Goal: Task Accomplishment & Management: Use online tool/utility

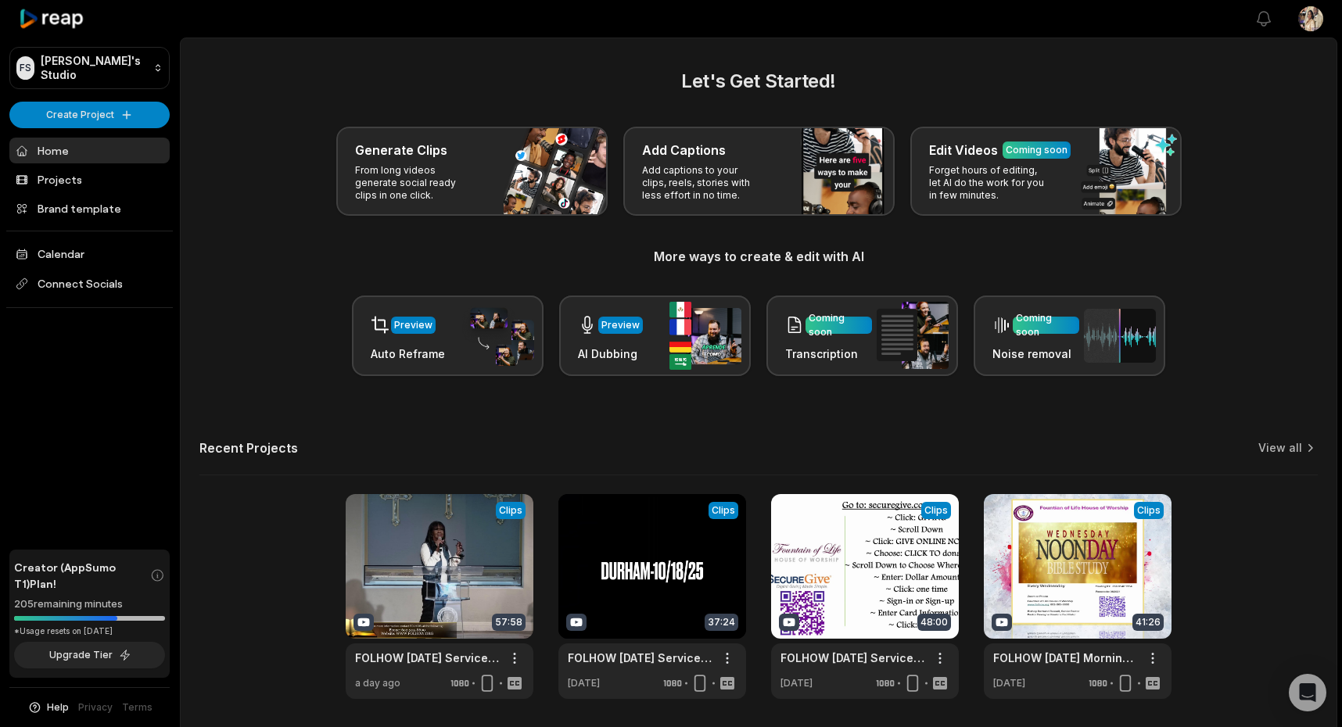
scroll to position [53, 0]
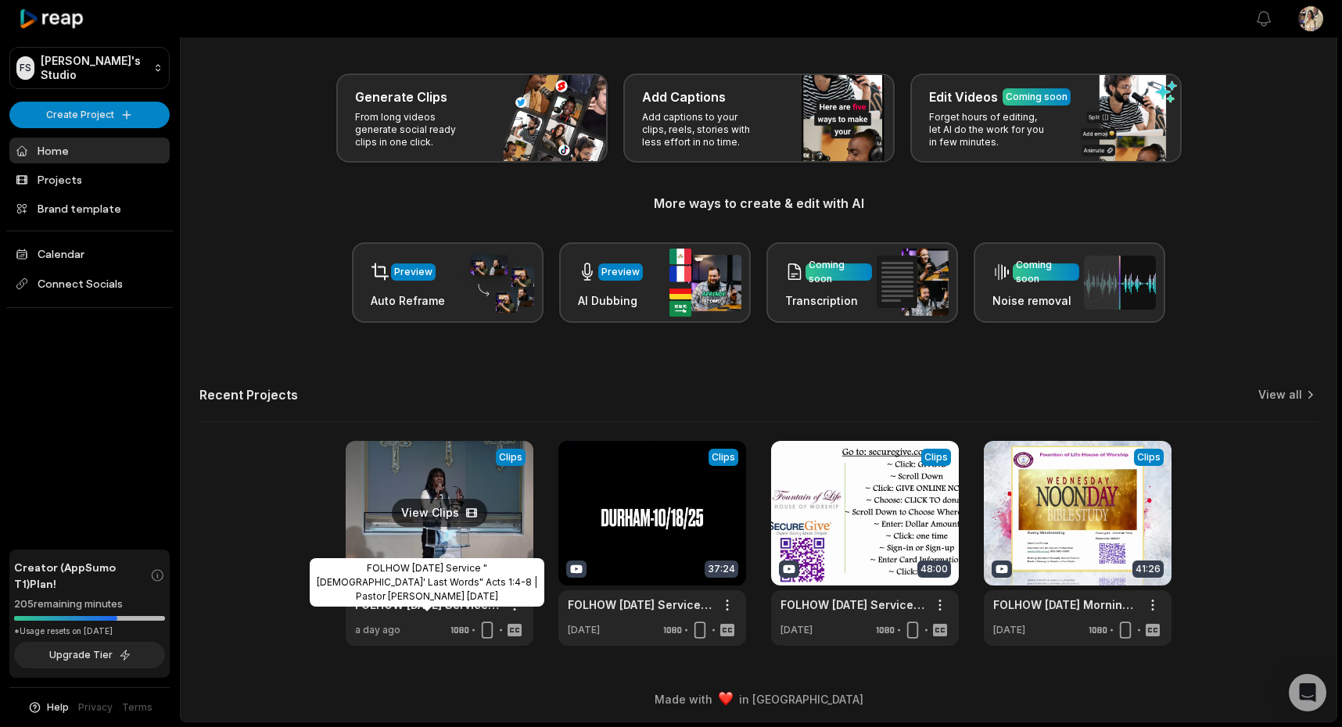
click at [431, 604] on link "FOLHOW [DATE] Service "[DEMOGRAPHIC_DATA]' Last Words" Acts 1:4-8 | Pastor [PER…" at bounding box center [427, 605] width 144 height 16
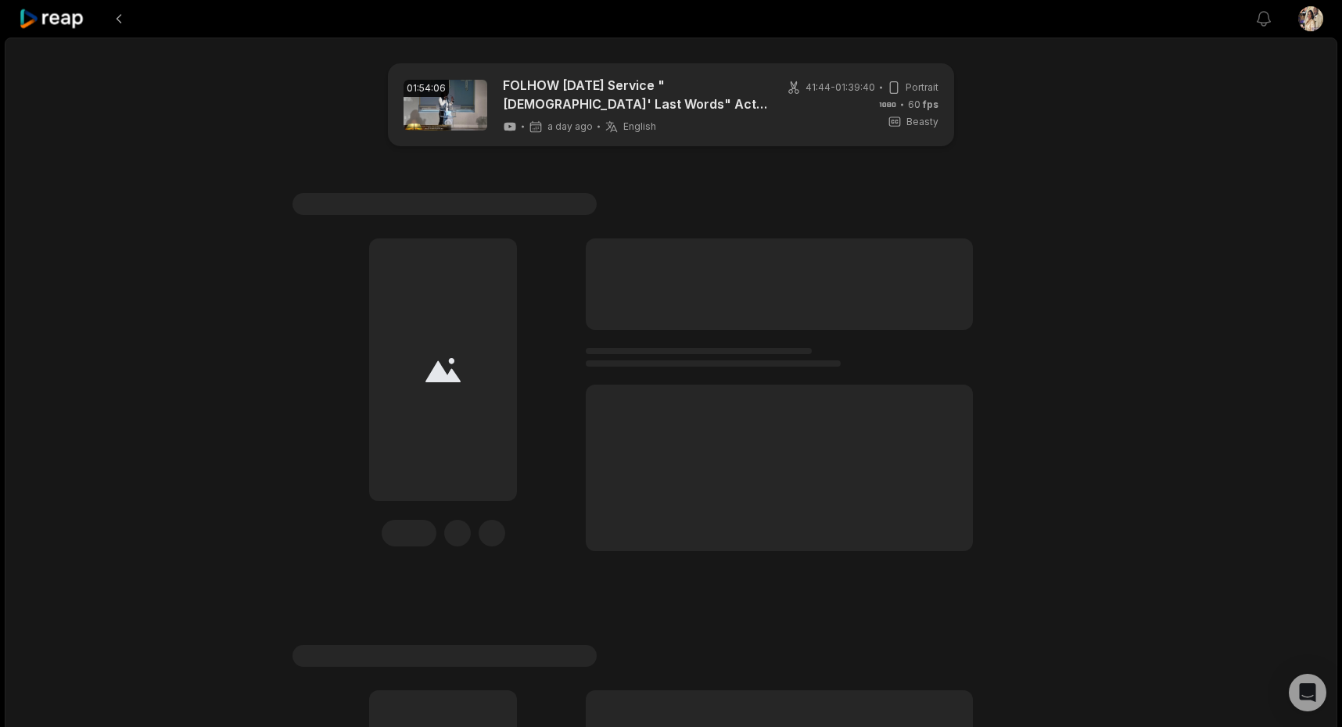
scroll to position [13, 0]
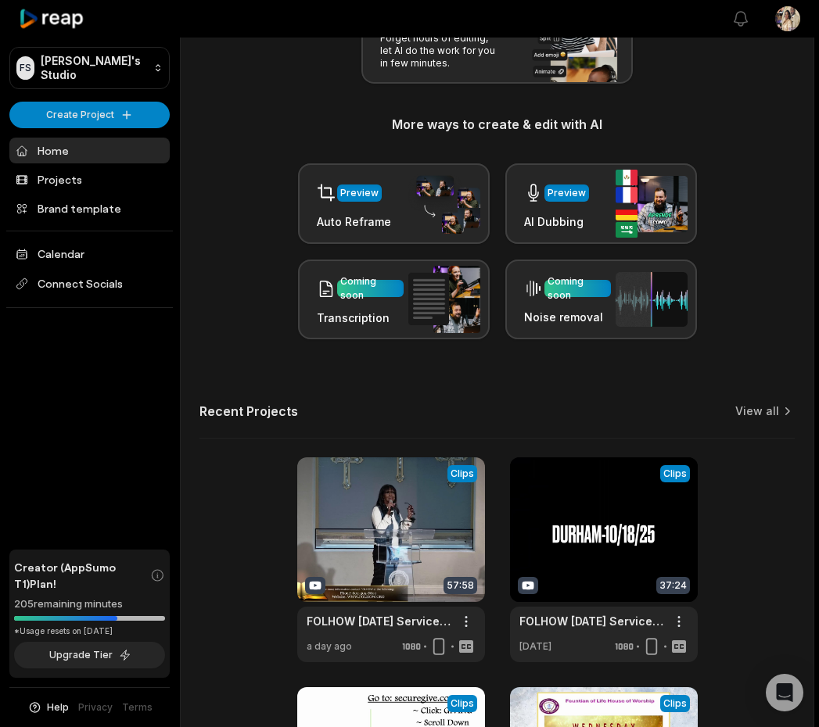
scroll to position [483, 0]
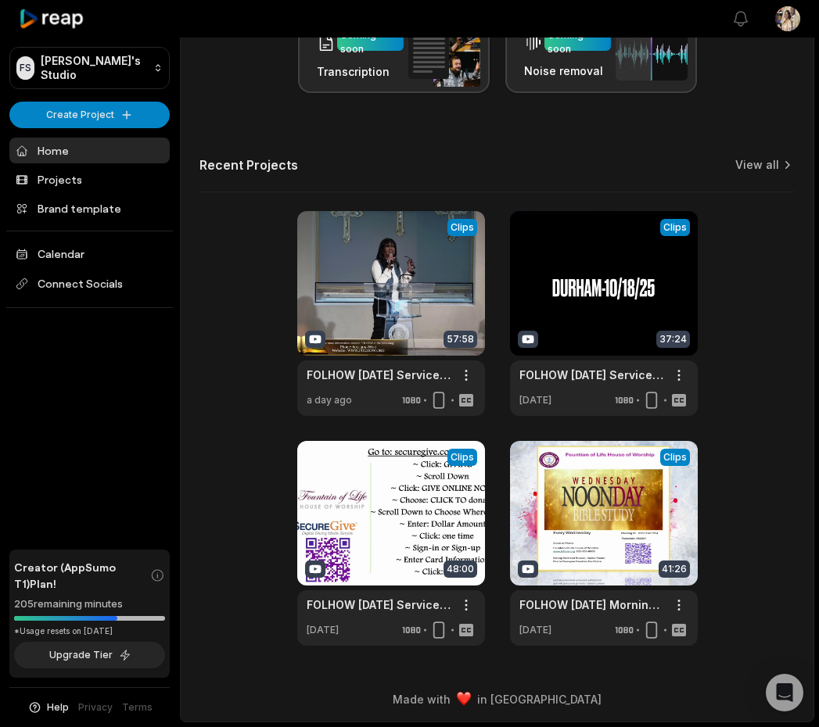
click at [27, 607] on div "205 remaining minutes" at bounding box center [89, 605] width 151 height 16
copy div "205"
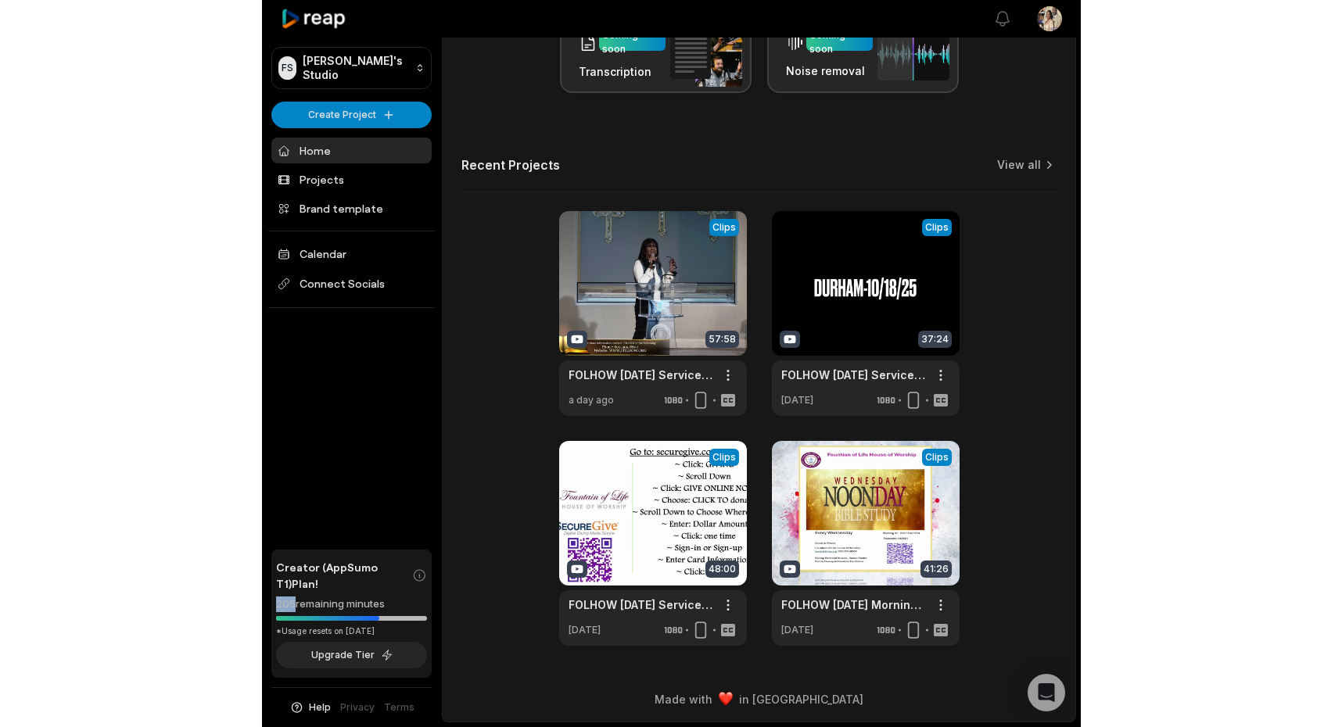
scroll to position [53, 0]
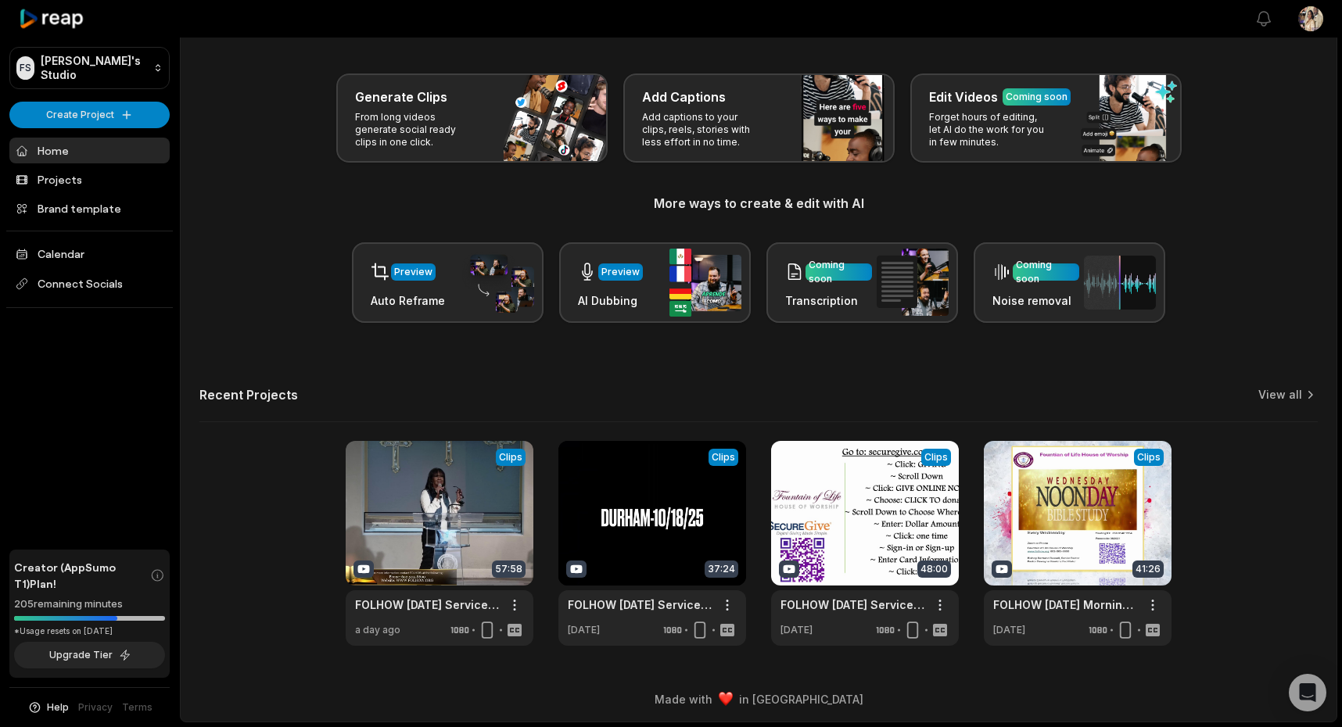
click at [131, 511] on div "FS Folhow's Studio Create Project Home Projects Brand template Calendar Connect…" at bounding box center [90, 363] width 180 height 727
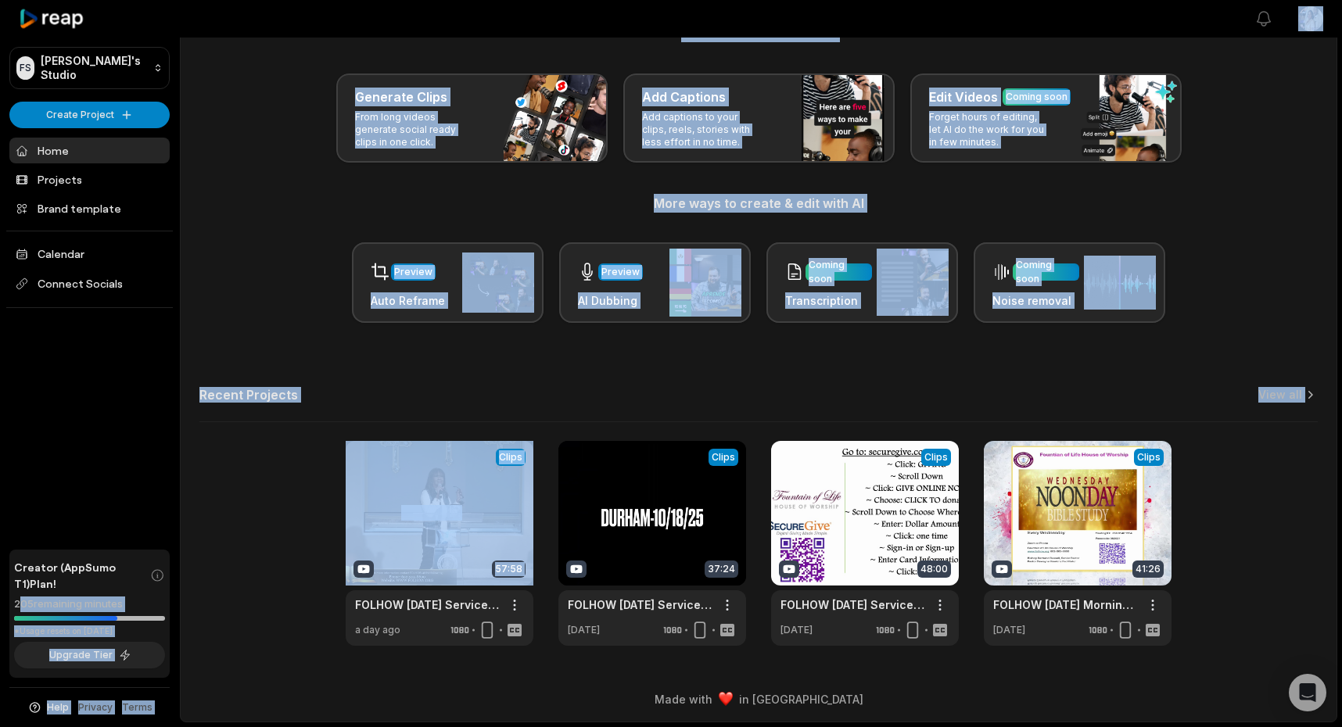
drag, startPoint x: 30, startPoint y: 605, endPoint x: 208, endPoint y: 604, distance: 177.5
click at [208, 605] on div "FS Folhow's Studio Create Project Home Projects Brand template Calendar Connect…" at bounding box center [671, 337] width 1342 height 780
click at [208, 604] on div "View Clips Clips 57:58 FOLHOW Sunday Service "Jesus' Last Words" Acts 1:4-8 | P…" at bounding box center [758, 543] width 1118 height 205
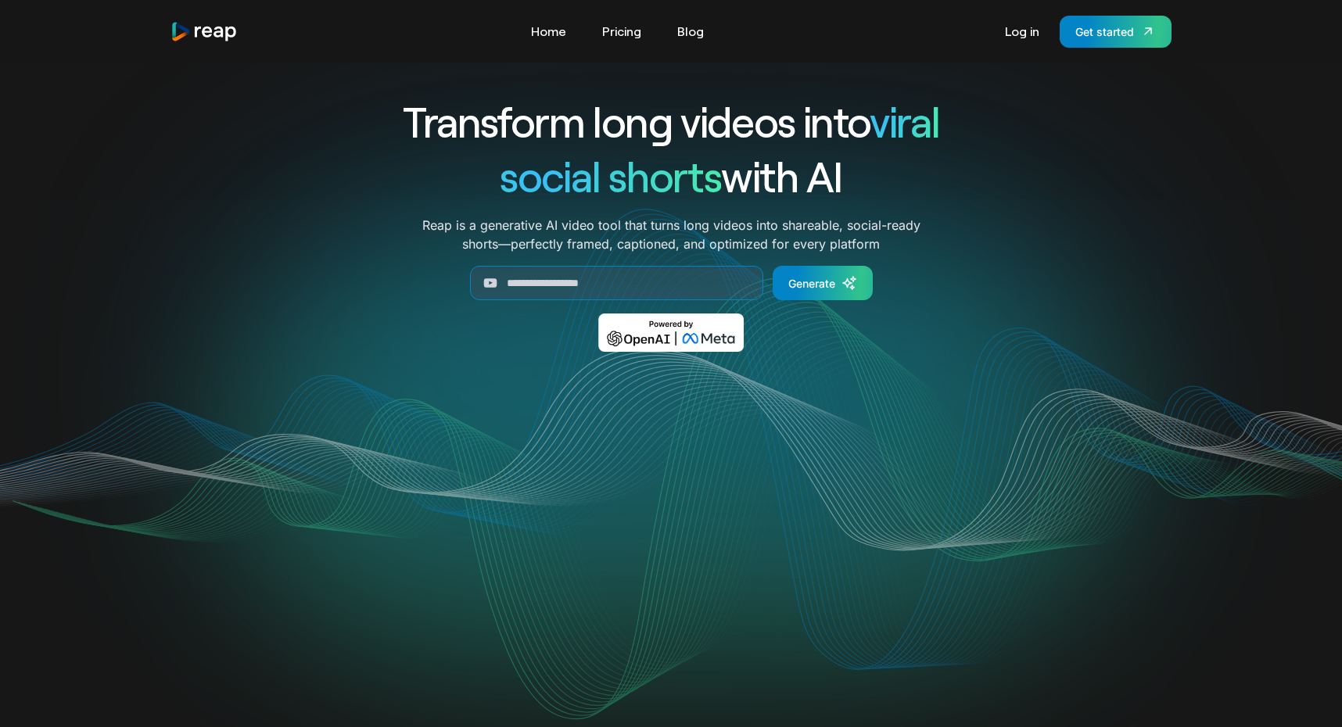
click at [222, 29] on img "home" at bounding box center [203, 31] width 67 height 21
